Goal: Information Seeking & Learning: Learn about a topic

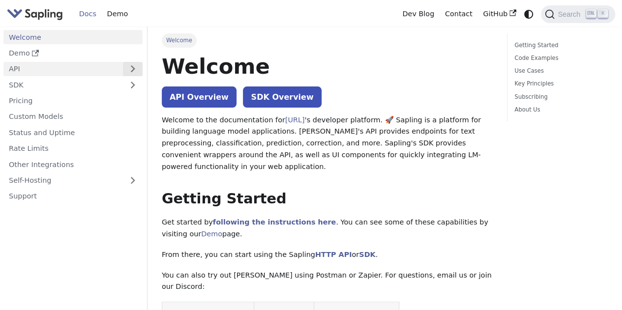
click at [135, 65] on button "Expand sidebar category 'API'" at bounding box center [133, 69] width 20 height 14
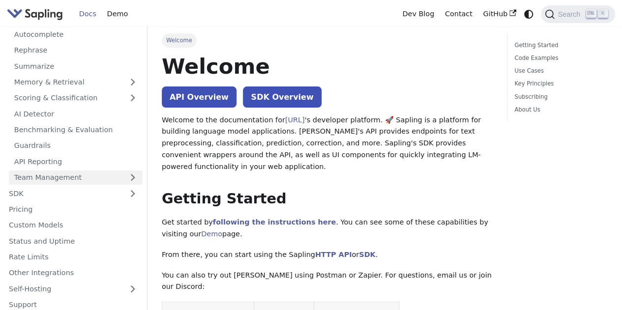
scroll to position [103, 0]
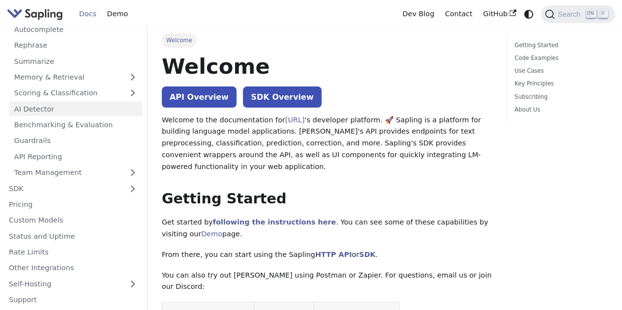
click at [49, 103] on link "AI Detector" at bounding box center [76, 109] width 134 height 14
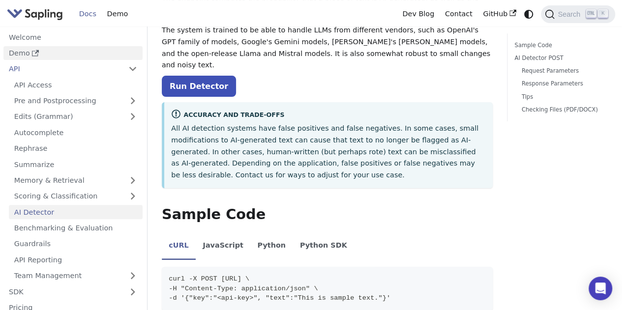
click at [29, 52] on link "Demo" at bounding box center [72, 53] width 139 height 14
